Goal: Task Accomplishment & Management: Complete application form

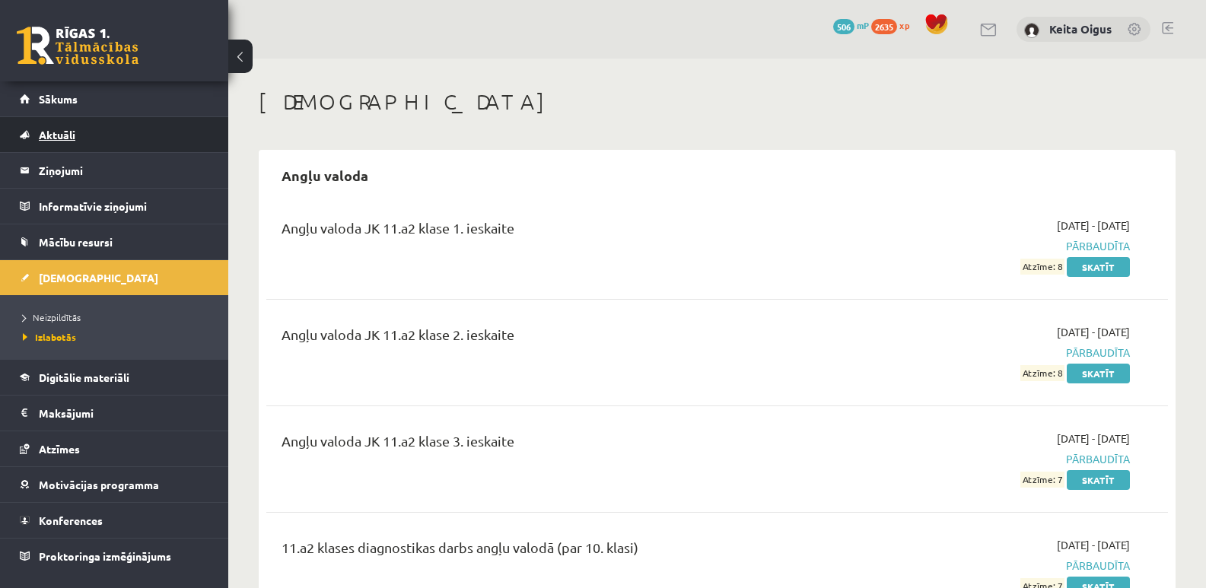
scroll to position [1858, 0]
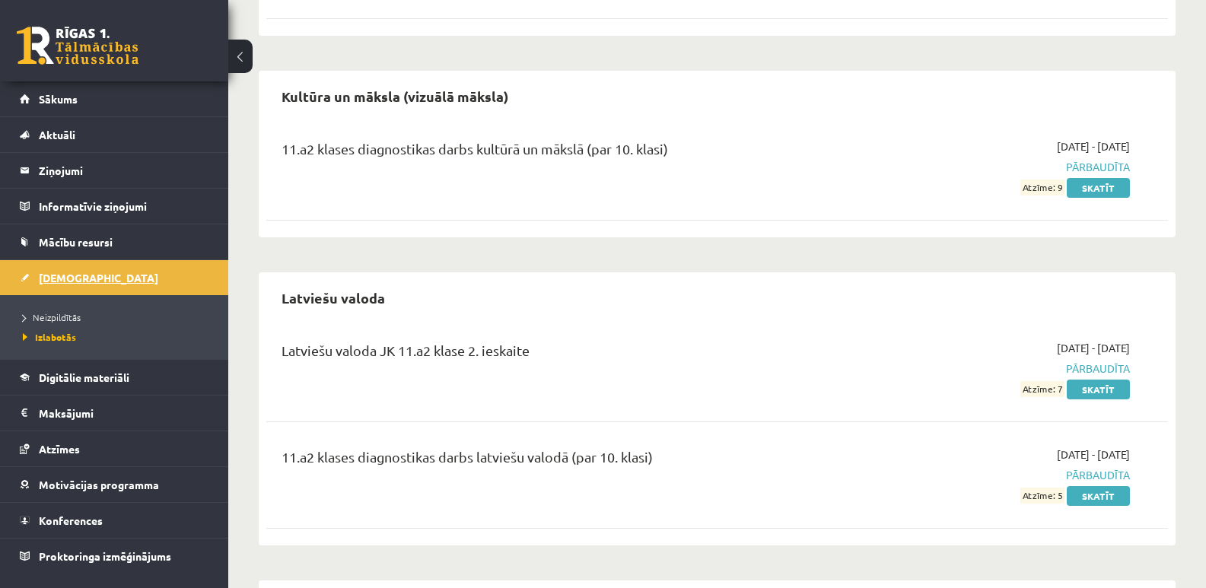
click at [56, 282] on span "[DEMOGRAPHIC_DATA]" at bounding box center [99, 278] width 120 height 14
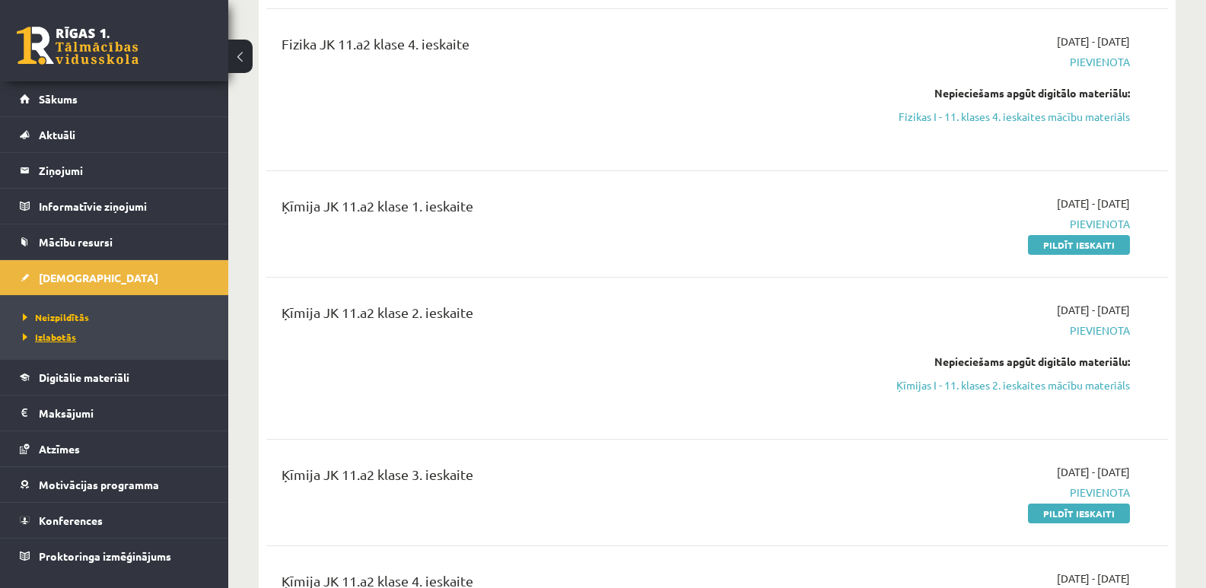
click at [59, 332] on span "Izlabotās" at bounding box center [49, 337] width 53 height 12
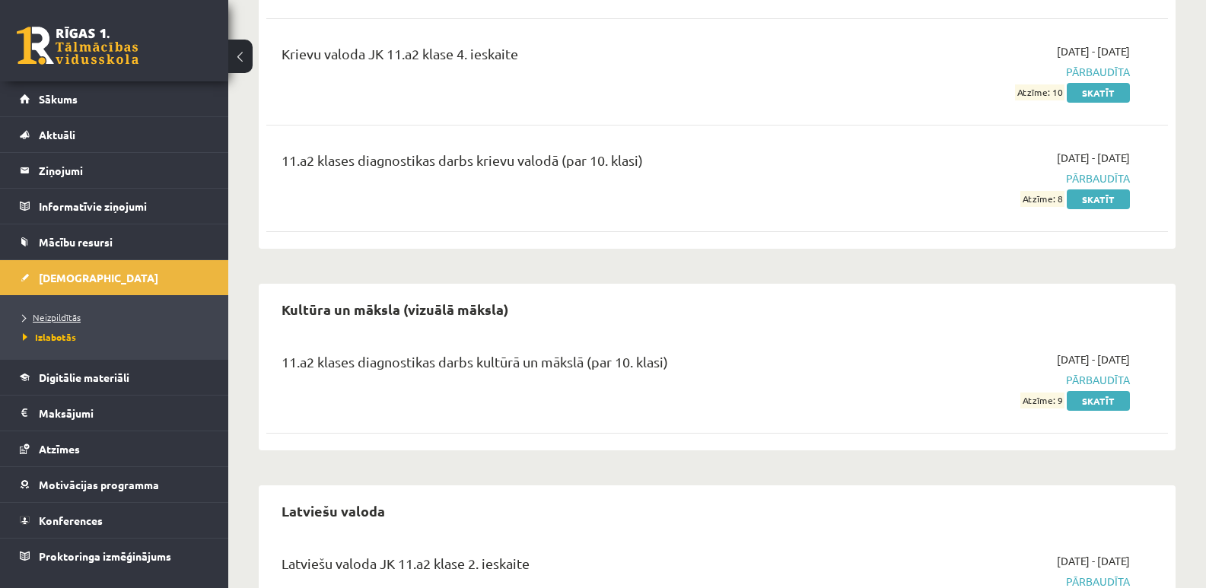
click at [31, 320] on span "Neizpildītās" at bounding box center [52, 317] width 58 height 12
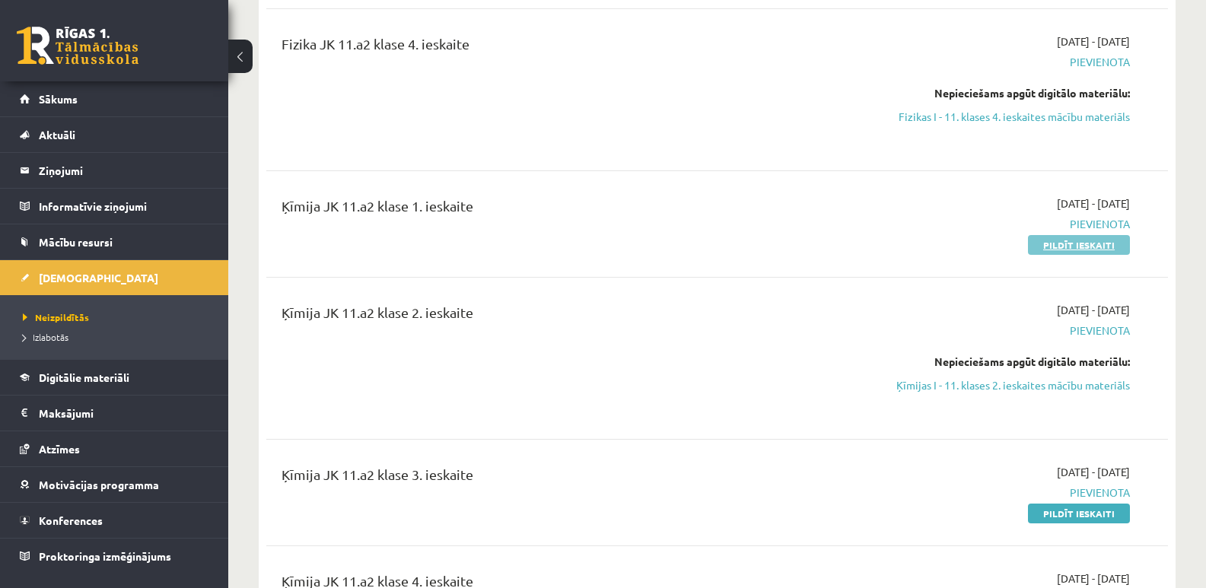
click at [1101, 235] on link "Pildīt ieskaiti" at bounding box center [1079, 245] width 102 height 20
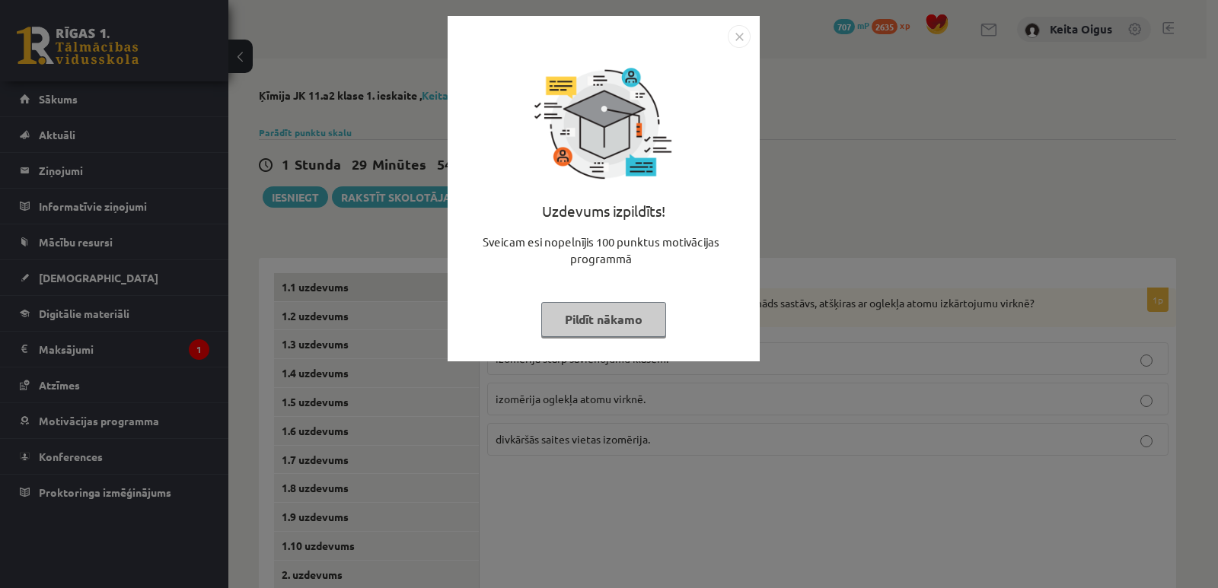
click at [618, 308] on button "Pildīt nākamo" at bounding box center [603, 319] width 125 height 35
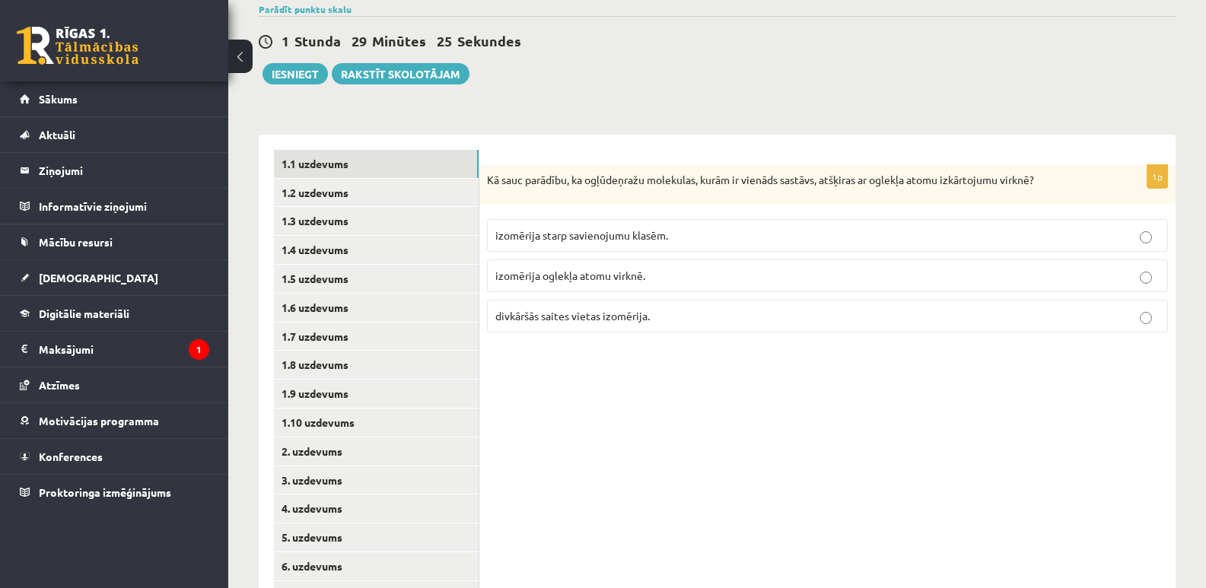
scroll to position [125, 0]
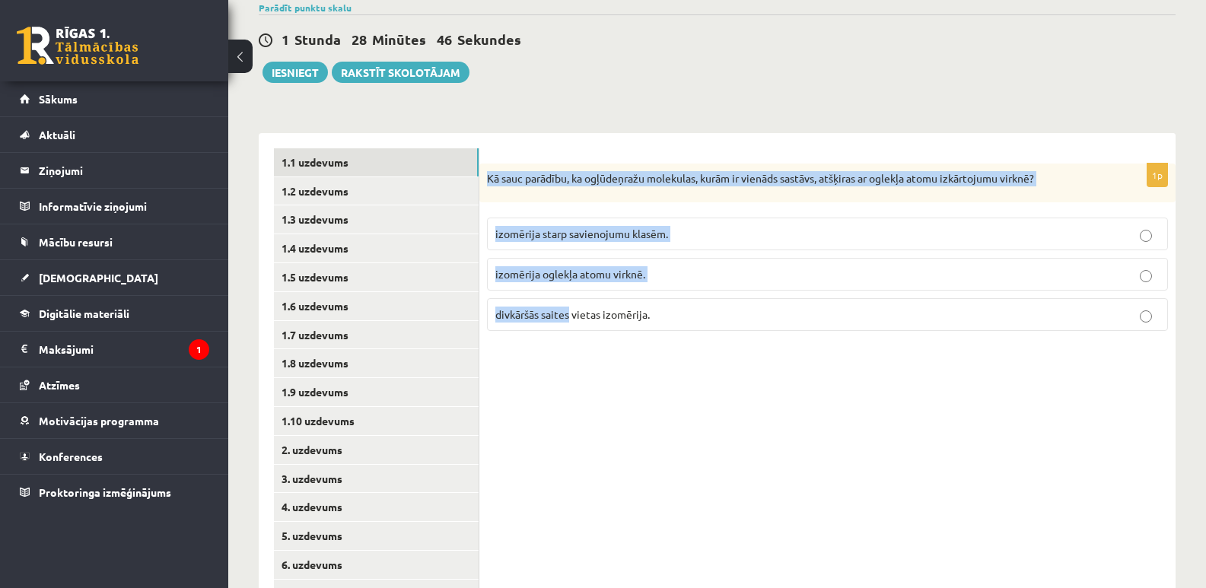
drag, startPoint x: 487, startPoint y: 164, endPoint x: 577, endPoint y: 286, distance: 151.3
click at [570, 304] on div "1p Kā sauc parādību, ka ogļūdeņražu molekulas, kurām ir vienāds sastāvs, atšķir…" at bounding box center [828, 254] width 696 height 180
click at [571, 395] on div "1p Kā sauc parādību, ka ogļūdeņražu molekulas, kurām ir vienāds sastāvs, atšķir…" at bounding box center [828, 421] width 696 height 577
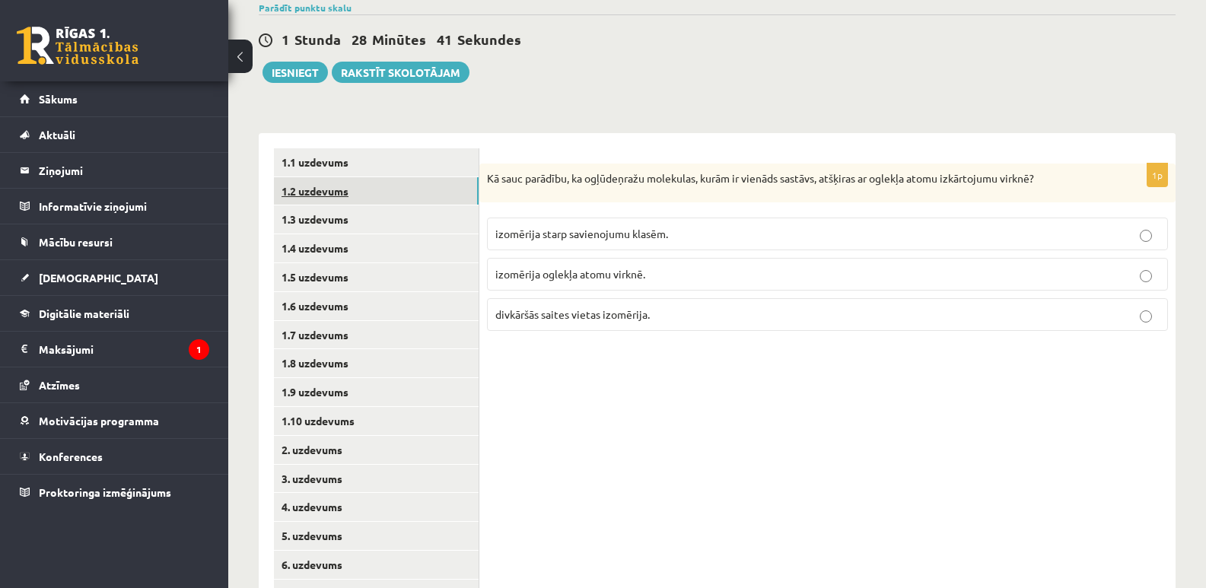
click at [406, 189] on link "1.2 uzdevums" at bounding box center [376, 191] width 205 height 28
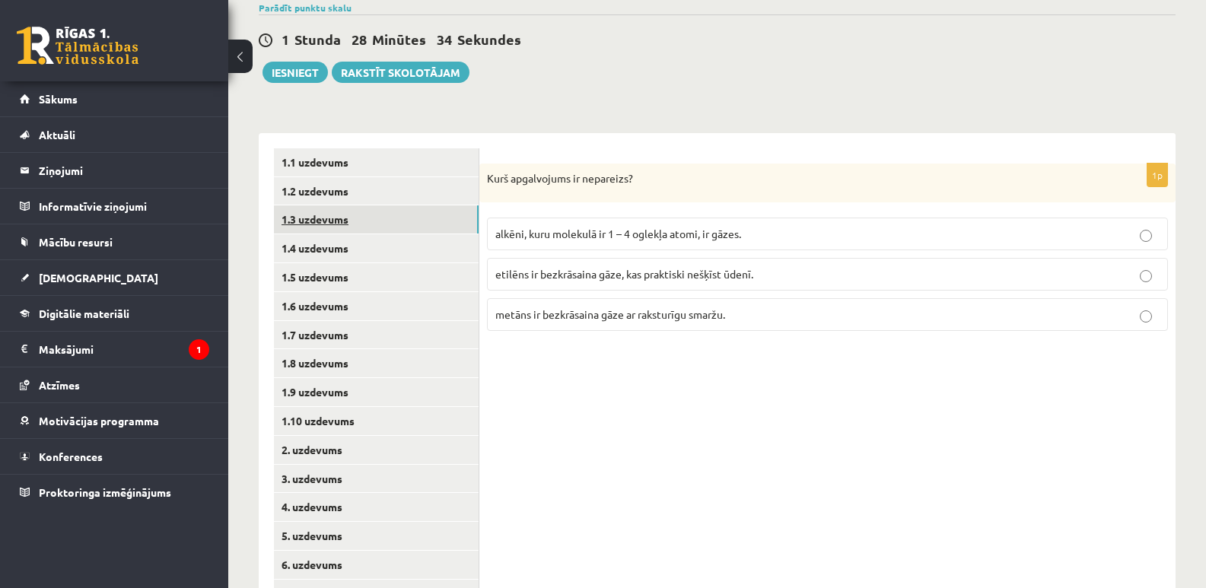
click at [398, 218] on link "1.3 uzdevums" at bounding box center [376, 220] width 205 height 28
